Goal: Information Seeking & Learning: Learn about a topic

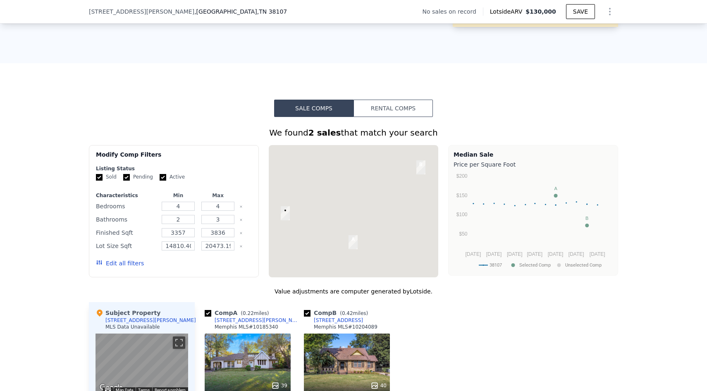
scroll to position [680, 0]
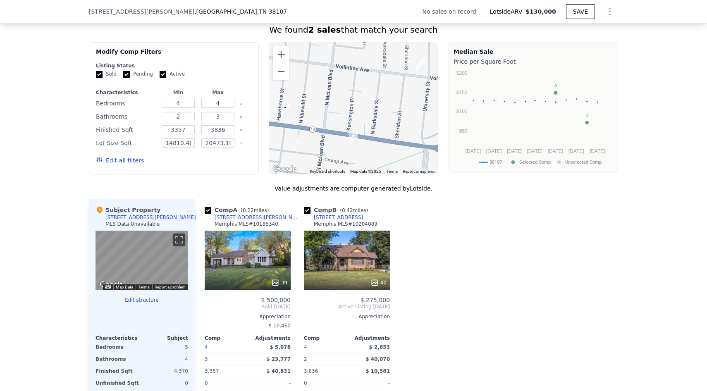
click at [331, 254] on div "40" at bounding box center [347, 261] width 86 height 60
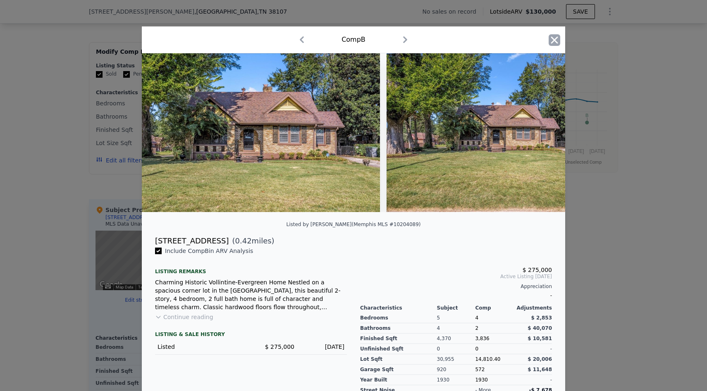
click at [554, 37] on icon "button" at bounding box center [554, 40] width 12 height 12
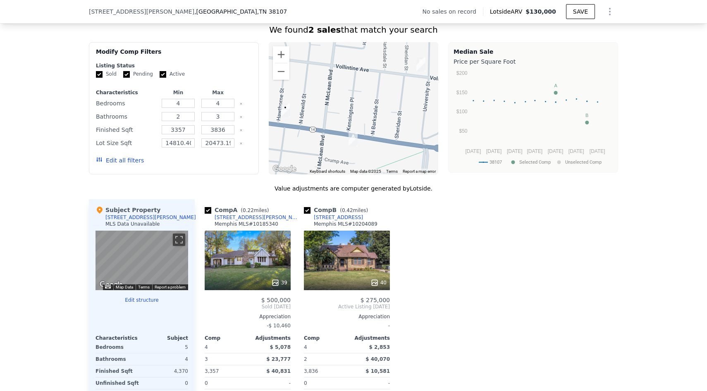
click at [366, 276] on div at bounding box center [347, 282] width 86 height 15
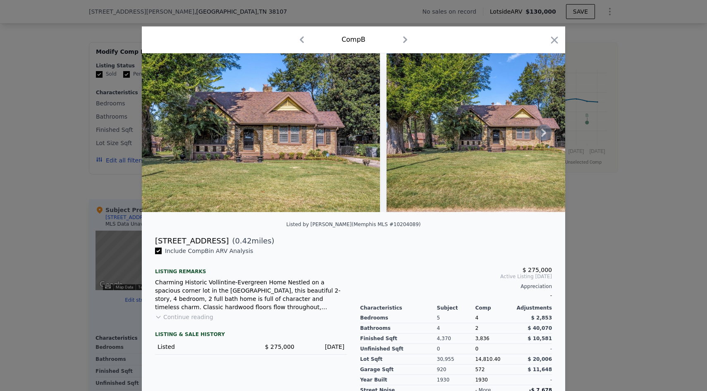
click at [542, 131] on icon at bounding box center [543, 132] width 17 height 17
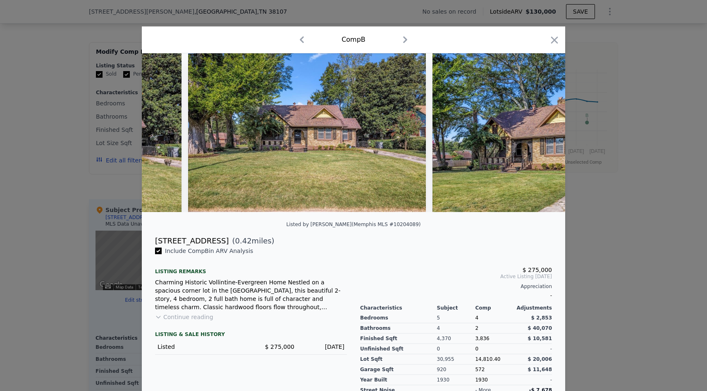
click at [543, 134] on img at bounding box center [551, 132] width 238 height 159
click at [539, 137] on icon at bounding box center [543, 132] width 17 height 17
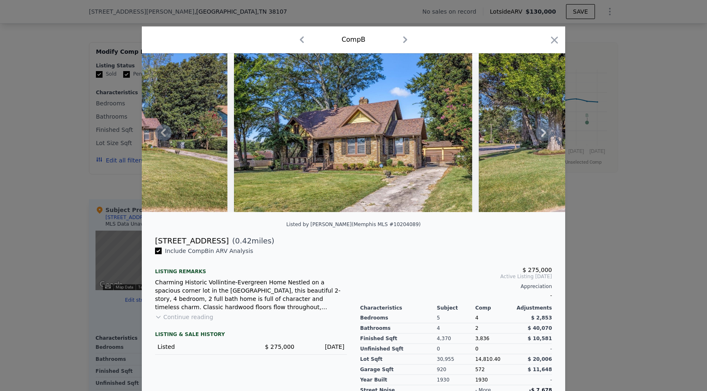
click at [535, 129] on icon at bounding box center [543, 132] width 17 height 17
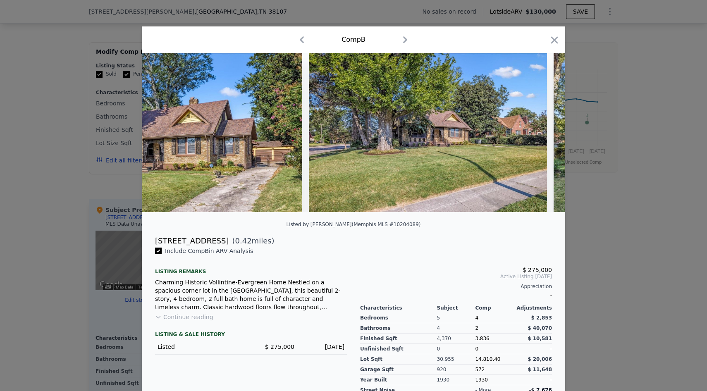
scroll to position [0, 595]
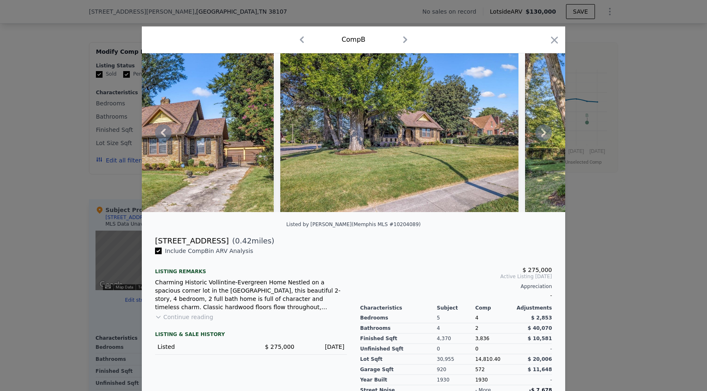
click at [534, 131] on img at bounding box center [644, 132] width 238 height 159
click at [545, 133] on icon at bounding box center [543, 133] width 5 height 8
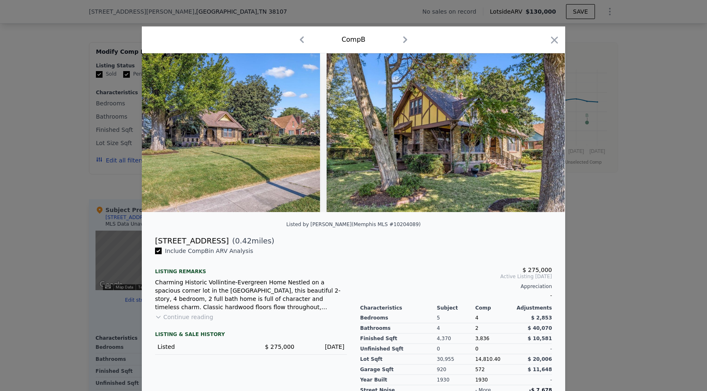
click at [545, 133] on img at bounding box center [445, 132] width 238 height 159
click at [539, 134] on icon at bounding box center [543, 132] width 17 height 17
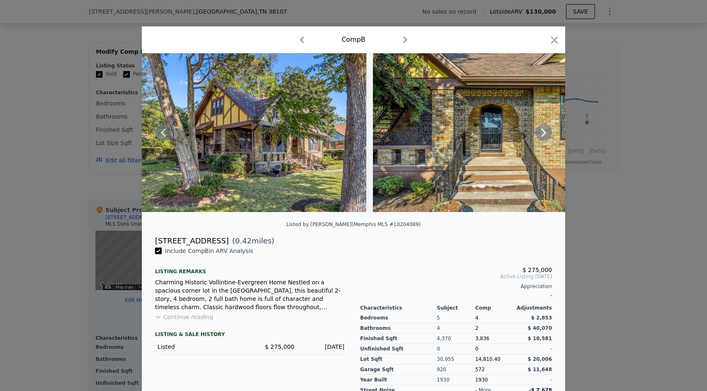
click at [539, 134] on icon at bounding box center [543, 132] width 17 height 17
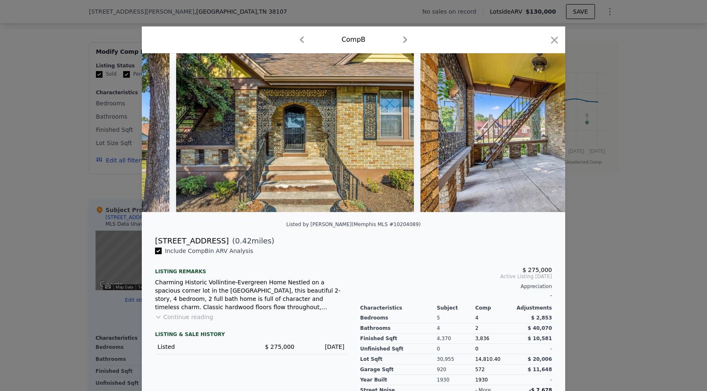
scroll to position [0, 1190]
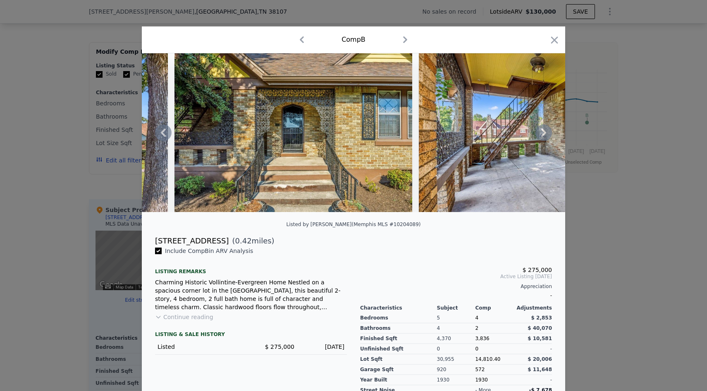
click at [538, 137] on icon at bounding box center [543, 132] width 17 height 17
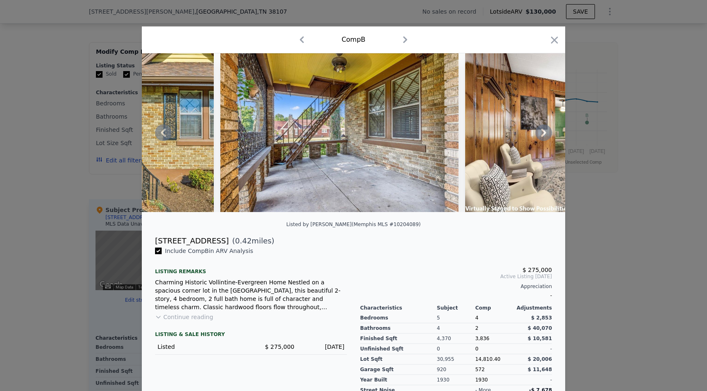
click at [538, 137] on icon at bounding box center [543, 132] width 17 height 17
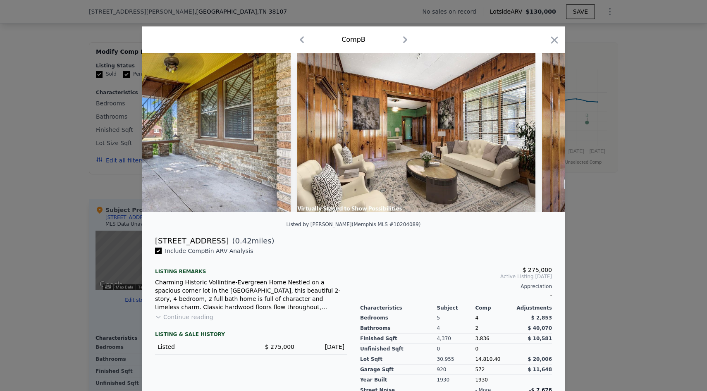
scroll to position [0, 1587]
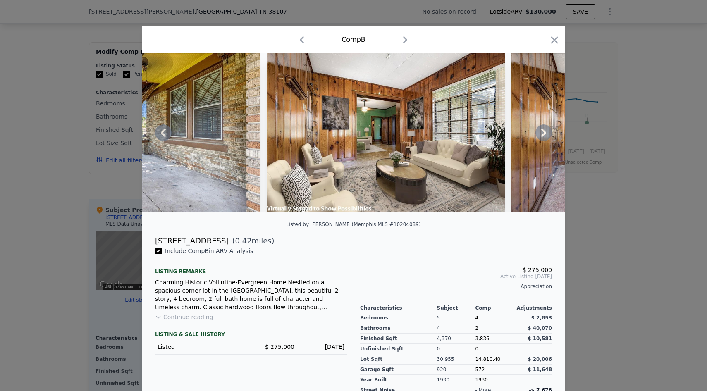
click at [544, 135] on icon at bounding box center [543, 133] width 5 height 8
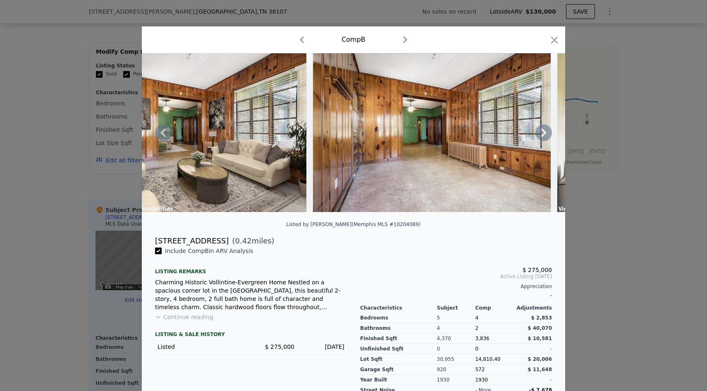
click at [543, 134] on icon at bounding box center [543, 132] width 17 height 17
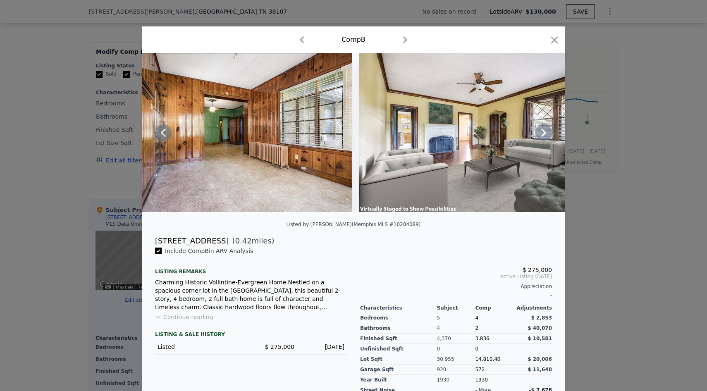
click at [543, 134] on icon at bounding box center [543, 132] width 17 height 17
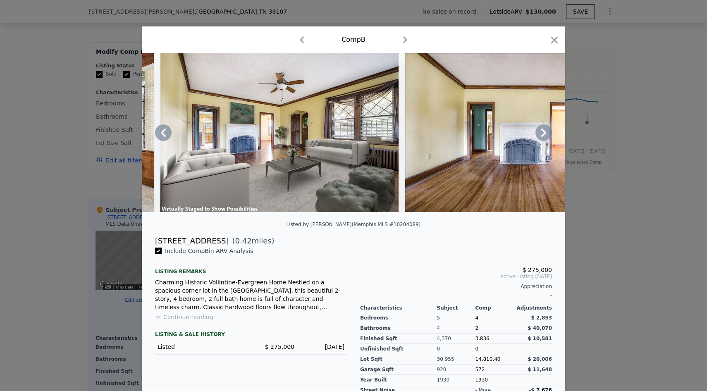
click at [542, 133] on icon at bounding box center [543, 132] width 17 height 17
